Goal: Information Seeking & Learning: Learn about a topic

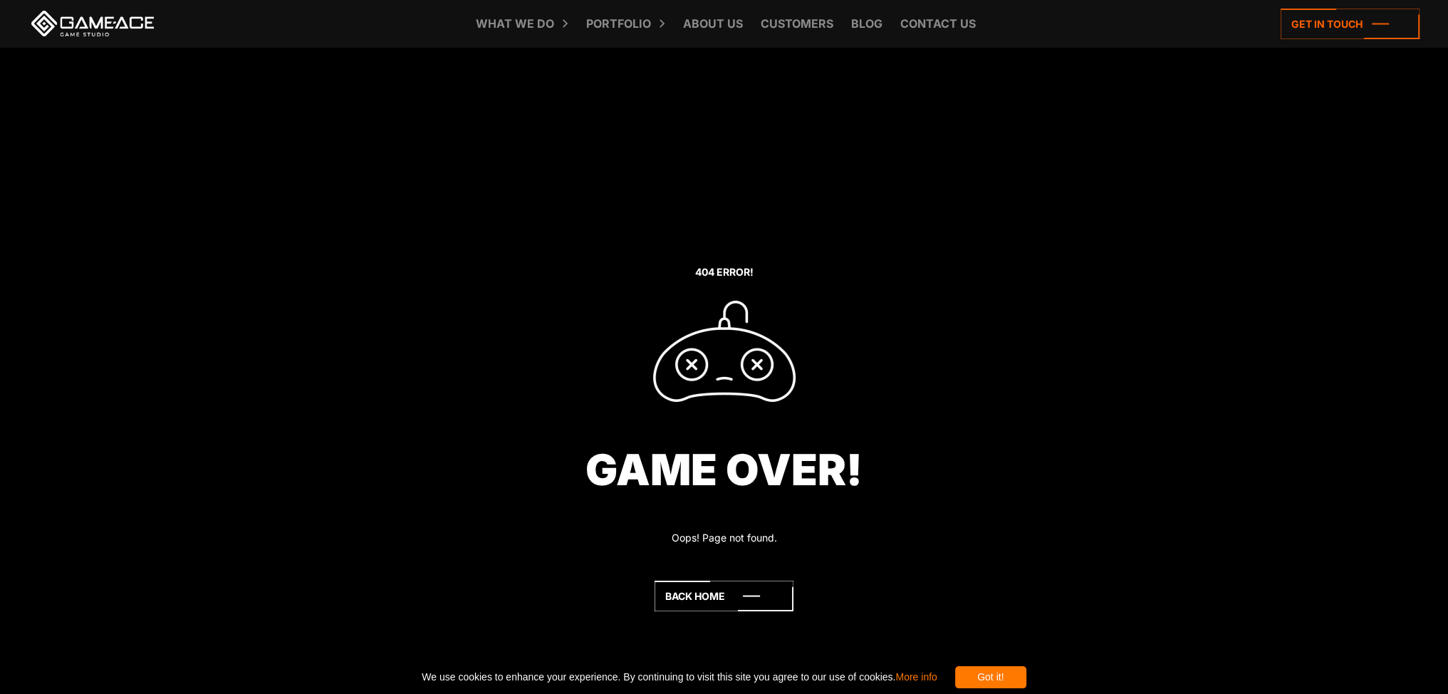
click at [1026, 670] on div "Got it!" at bounding box center [990, 677] width 71 height 22
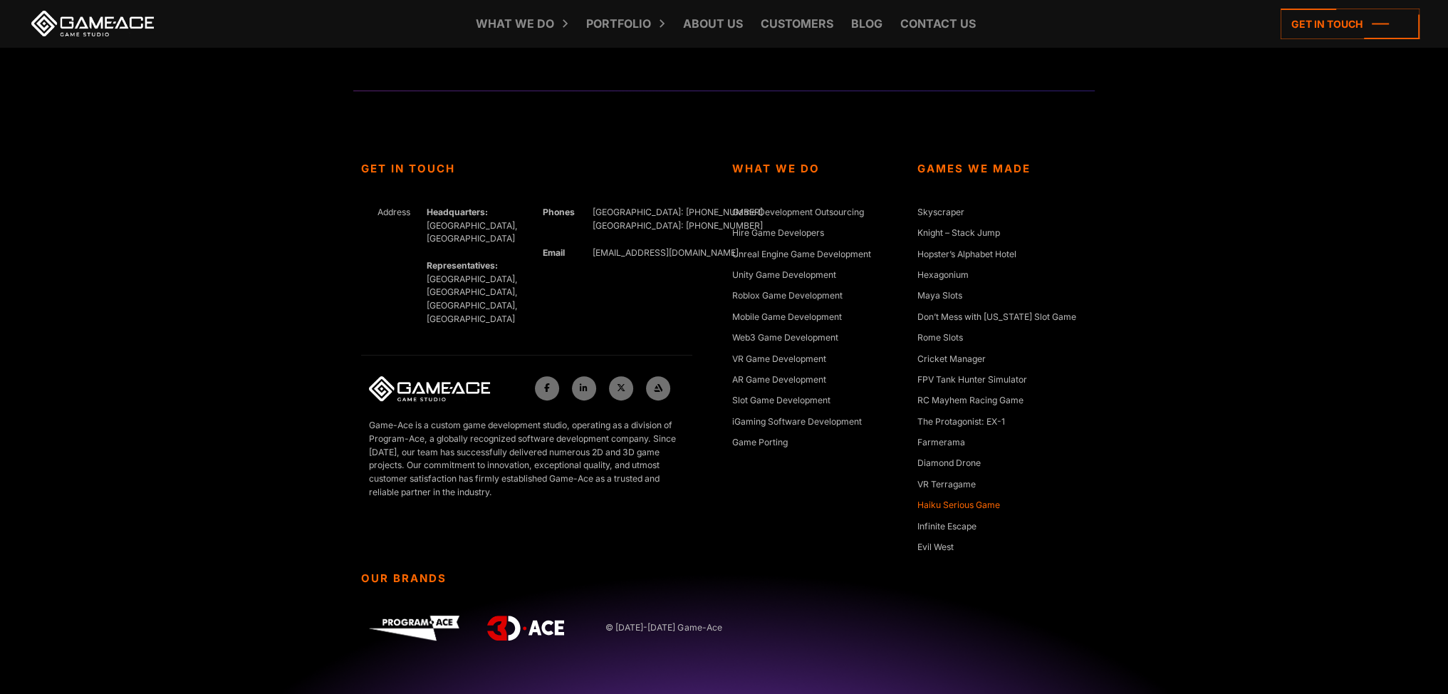
scroll to position [307, 0]
